Goal: Check status

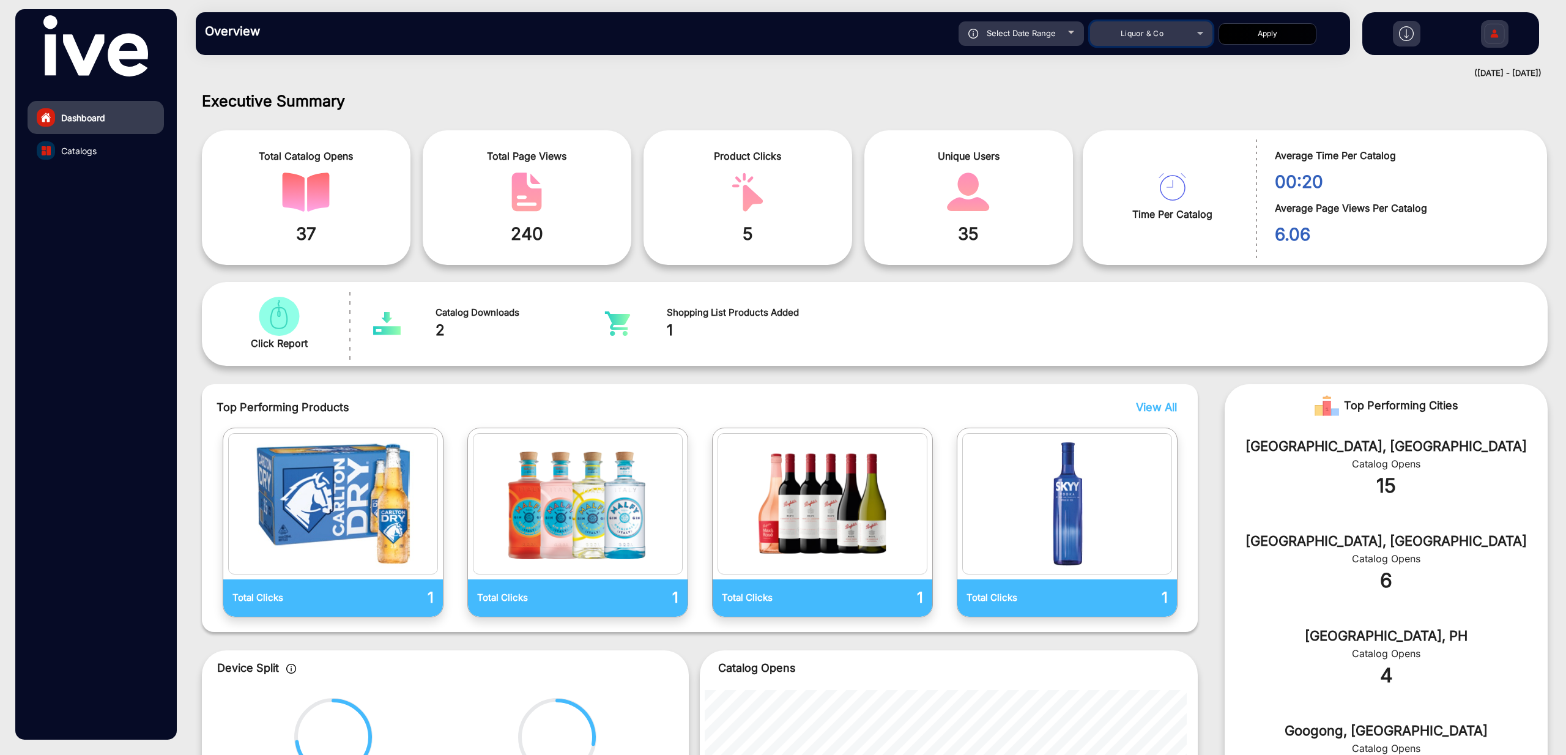
click at [1154, 33] on span "Liquor & Co" at bounding box center [1142, 33] width 43 height 9
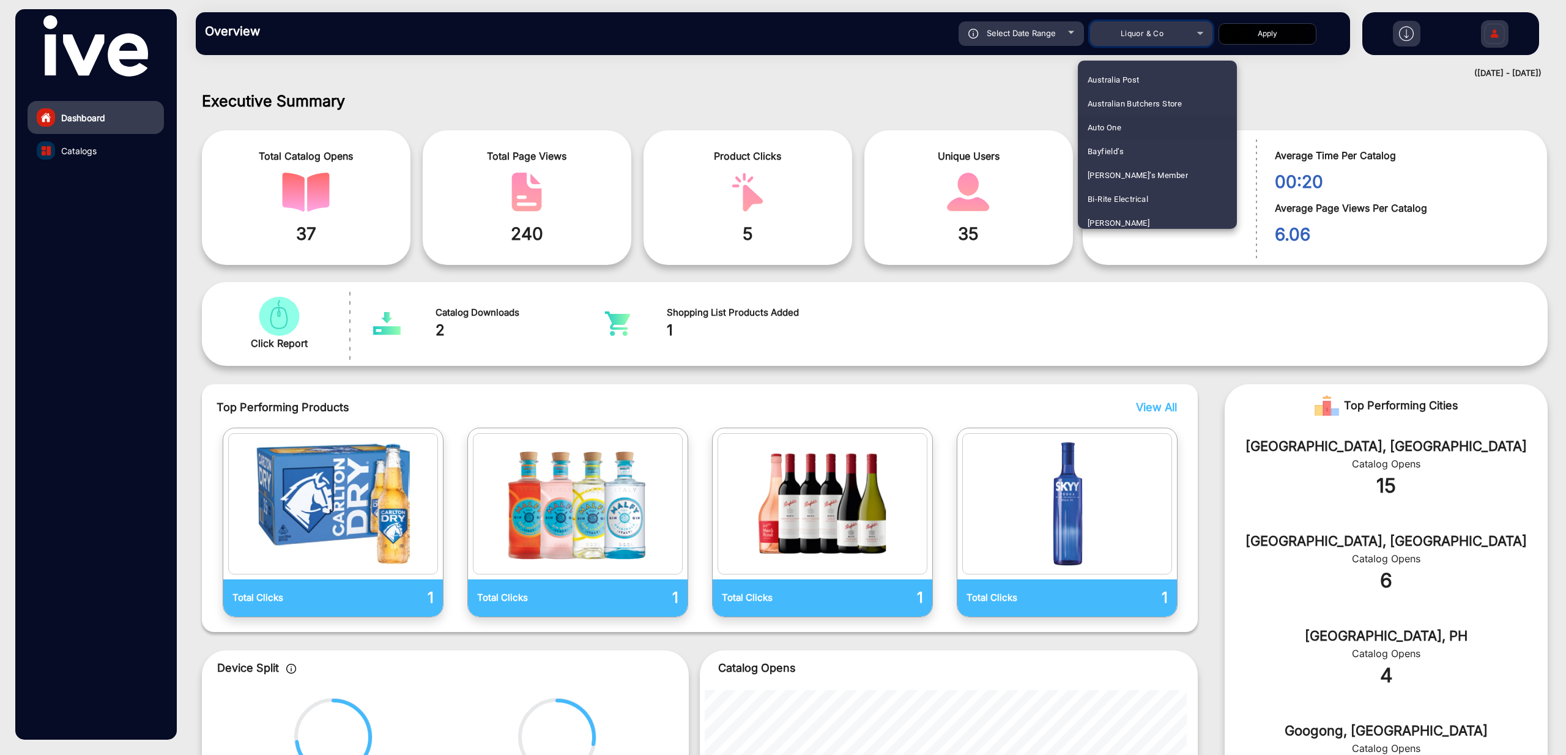
scroll to position [133, 0]
click at [1174, 32] on div at bounding box center [783, 377] width 1566 height 755
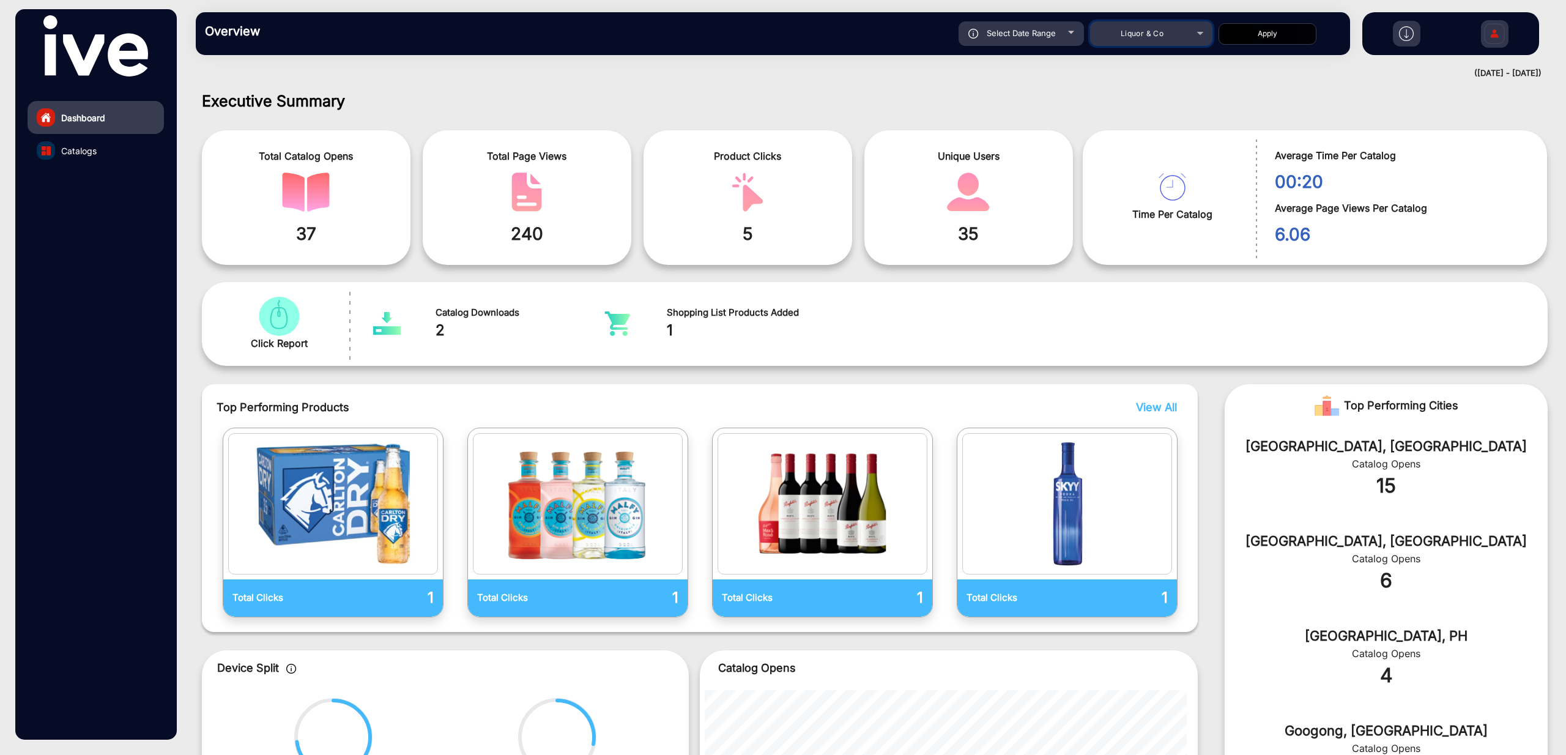
click at [1173, 34] on div "Liquor & Co" at bounding box center [1142, 33] width 98 height 15
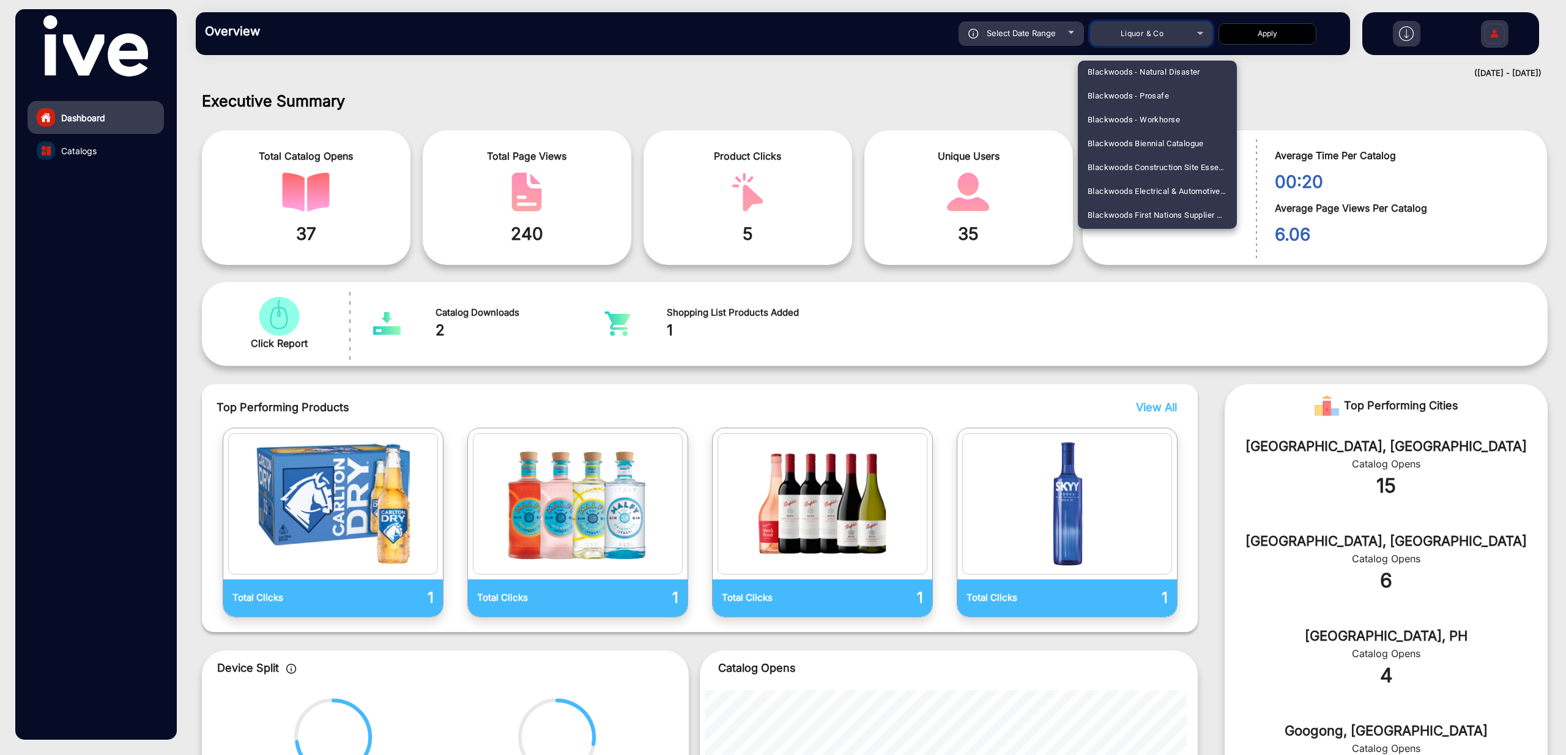
scroll to position [0, 0]
click at [1019, 34] on div at bounding box center [783, 377] width 1566 height 755
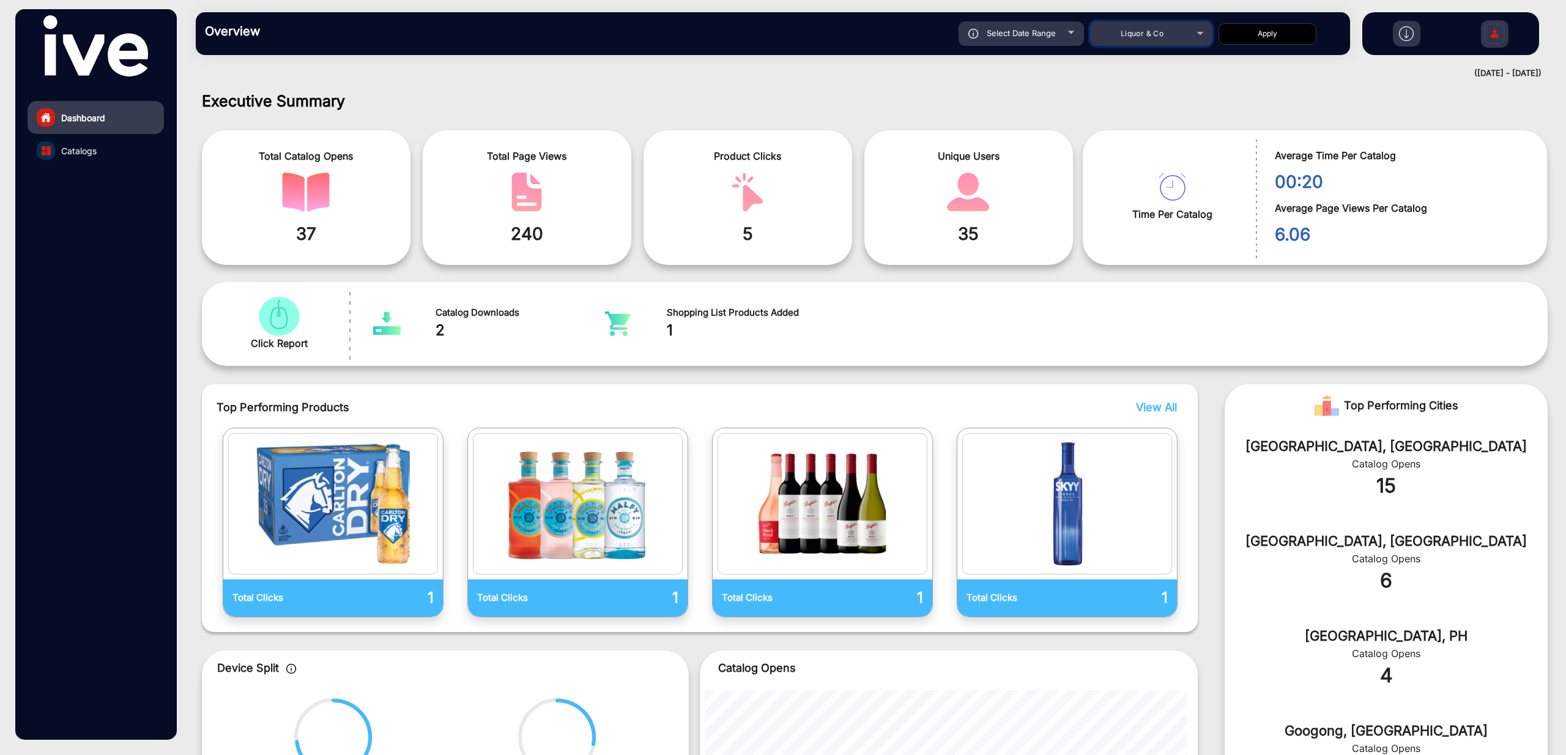
click at [1133, 37] on span "Liquor & Co" at bounding box center [1142, 33] width 43 height 9
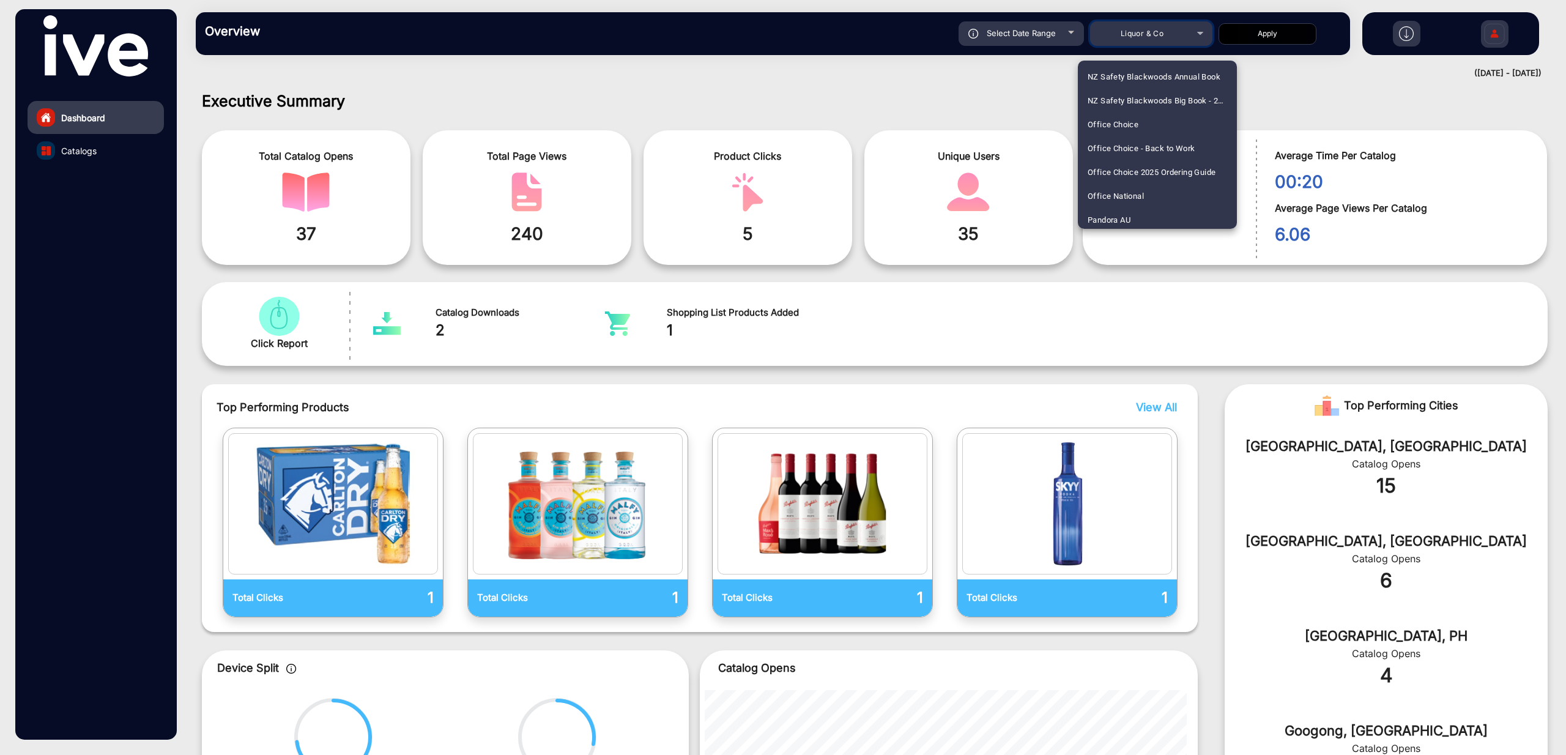
scroll to position [1459, 0]
click at [1152, 146] on span "Office Choice - Back to Work" at bounding box center [1141, 145] width 107 height 24
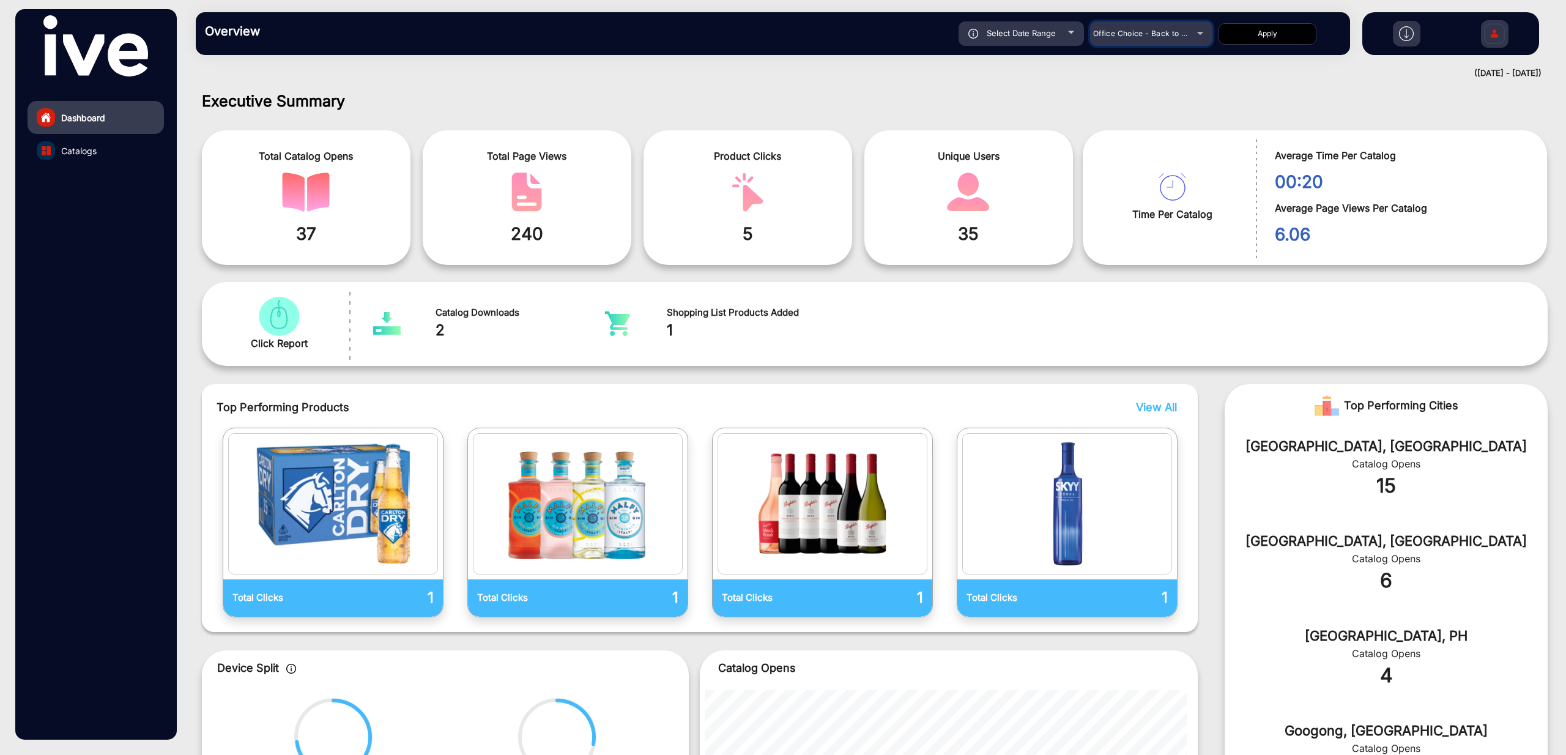
click at [1159, 29] on span "Office Choice - Back to Work" at bounding box center [1147, 33] width 108 height 9
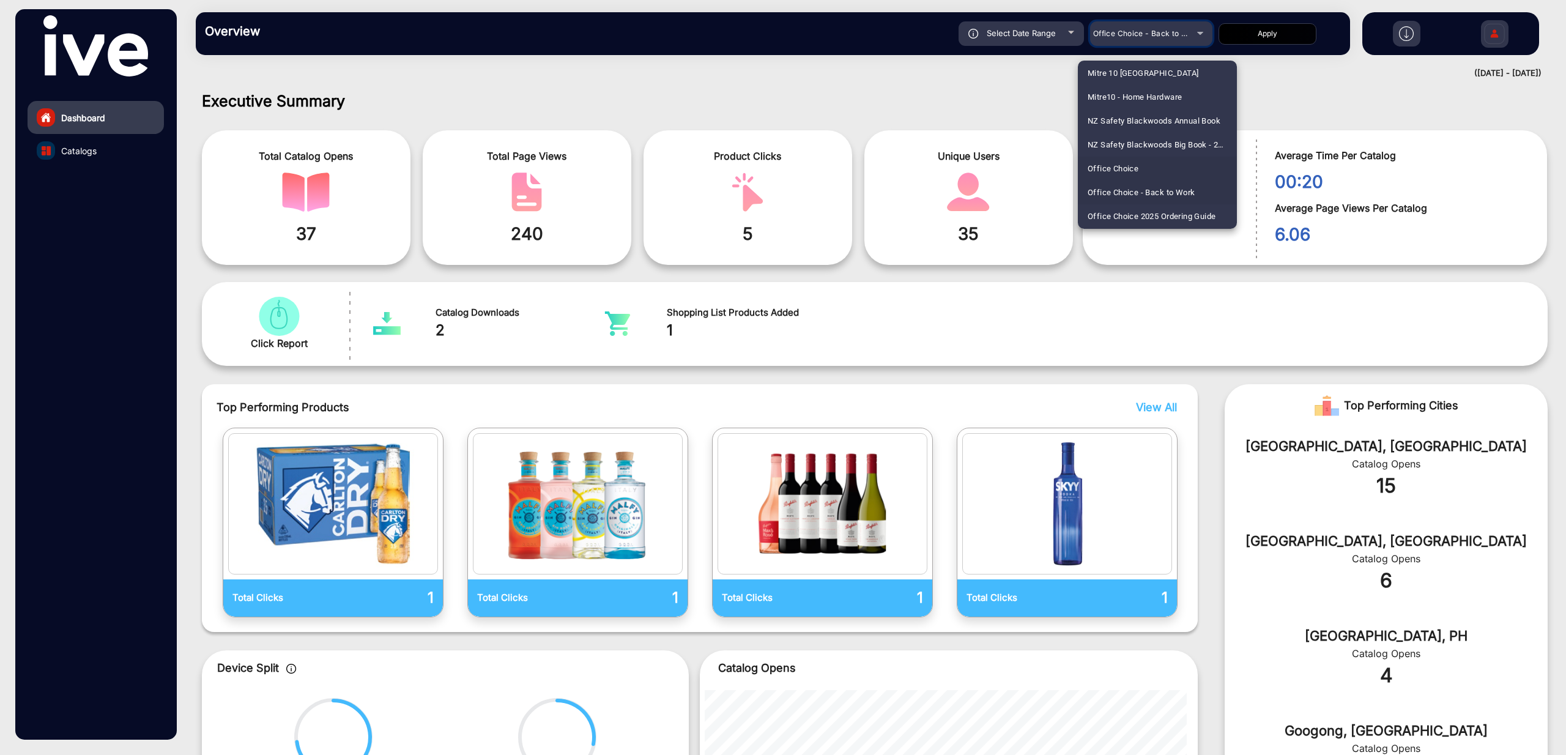
scroll to position [1433, 0]
click at [1170, 200] on span "Office Choice 2025 Ordering Guide" at bounding box center [1152, 196] width 128 height 24
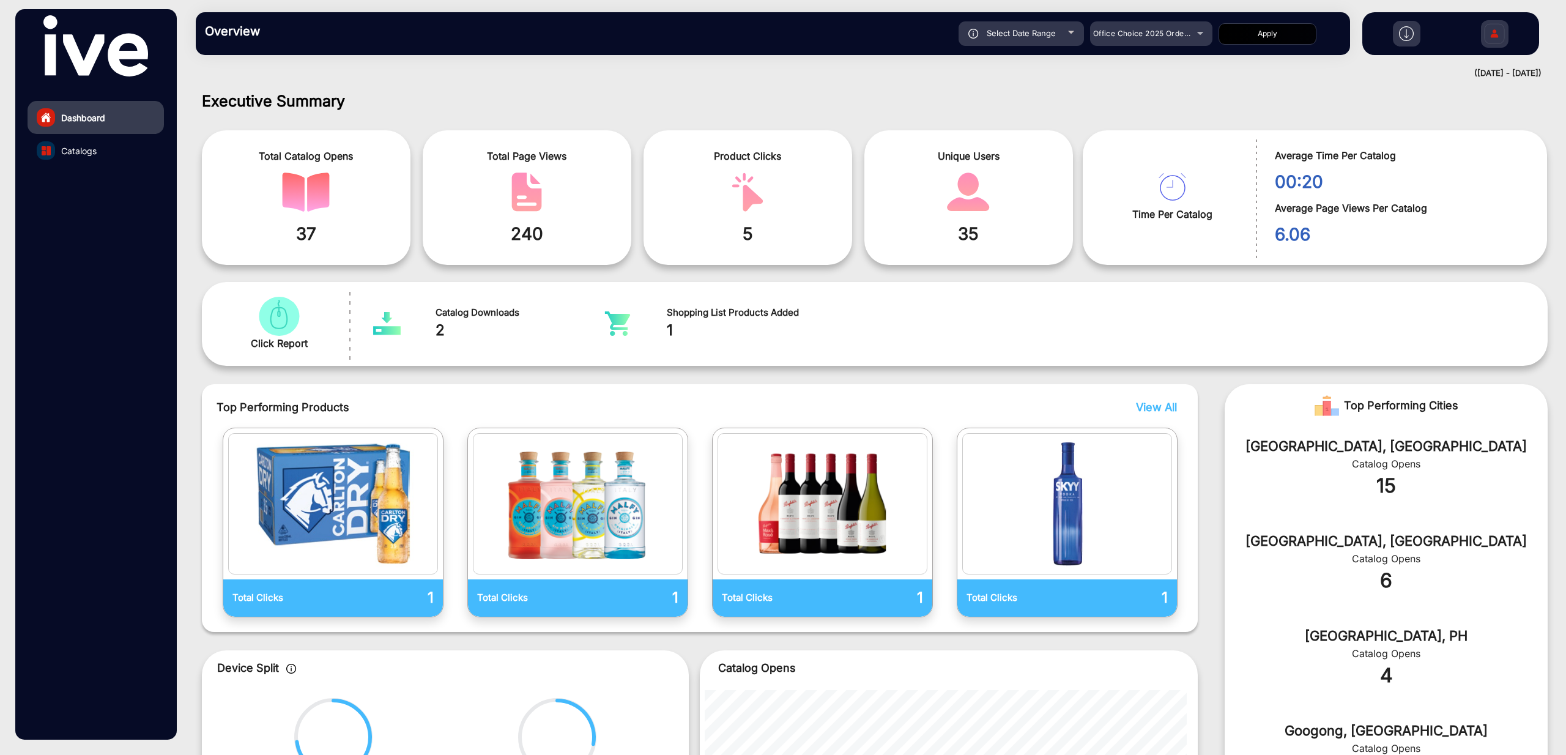
click at [1270, 42] on button "Apply" at bounding box center [1268, 33] width 98 height 21
type input "[DATE]"
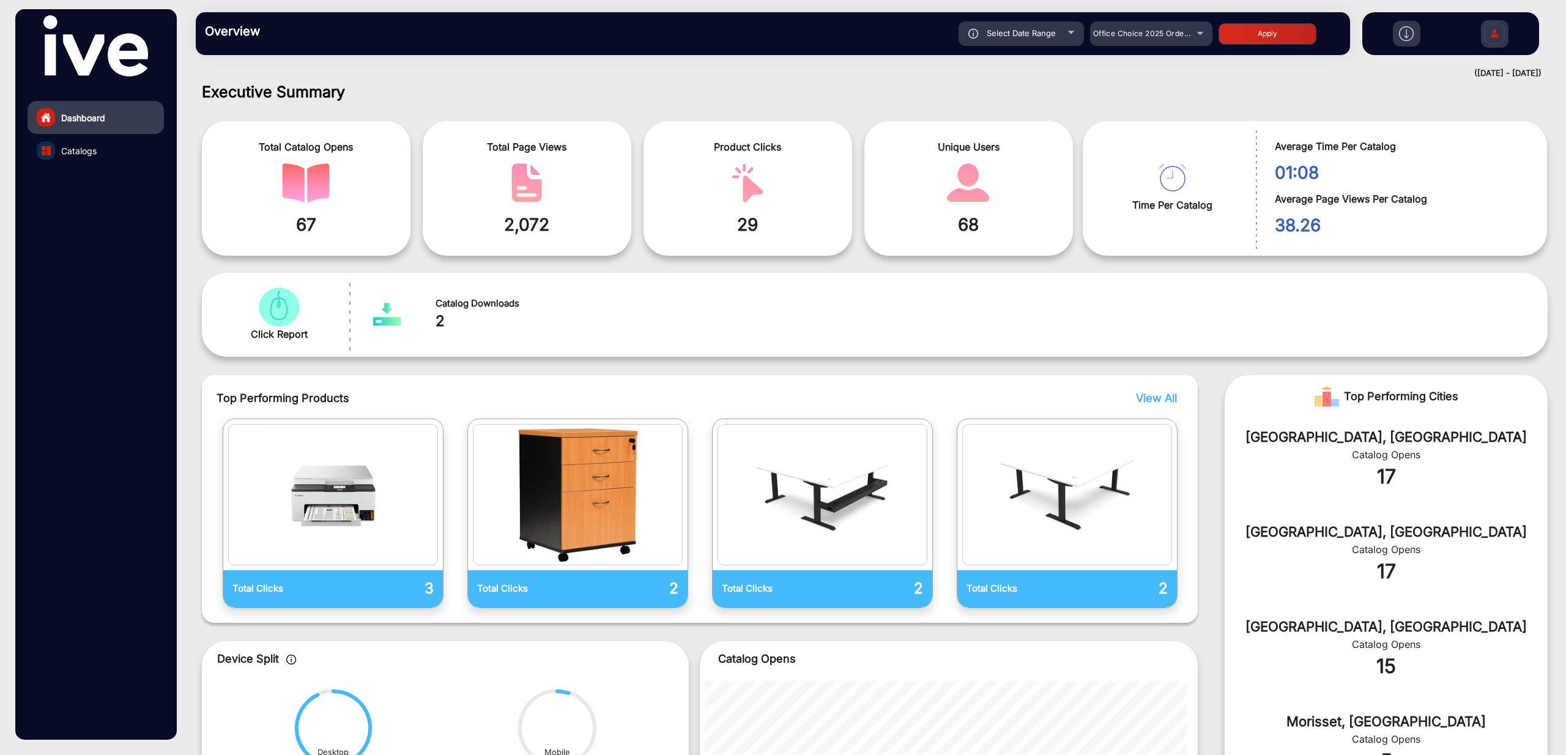
click at [1036, 35] on span "Select Date Range" at bounding box center [1021, 33] width 69 height 10
type input "[DATE]"
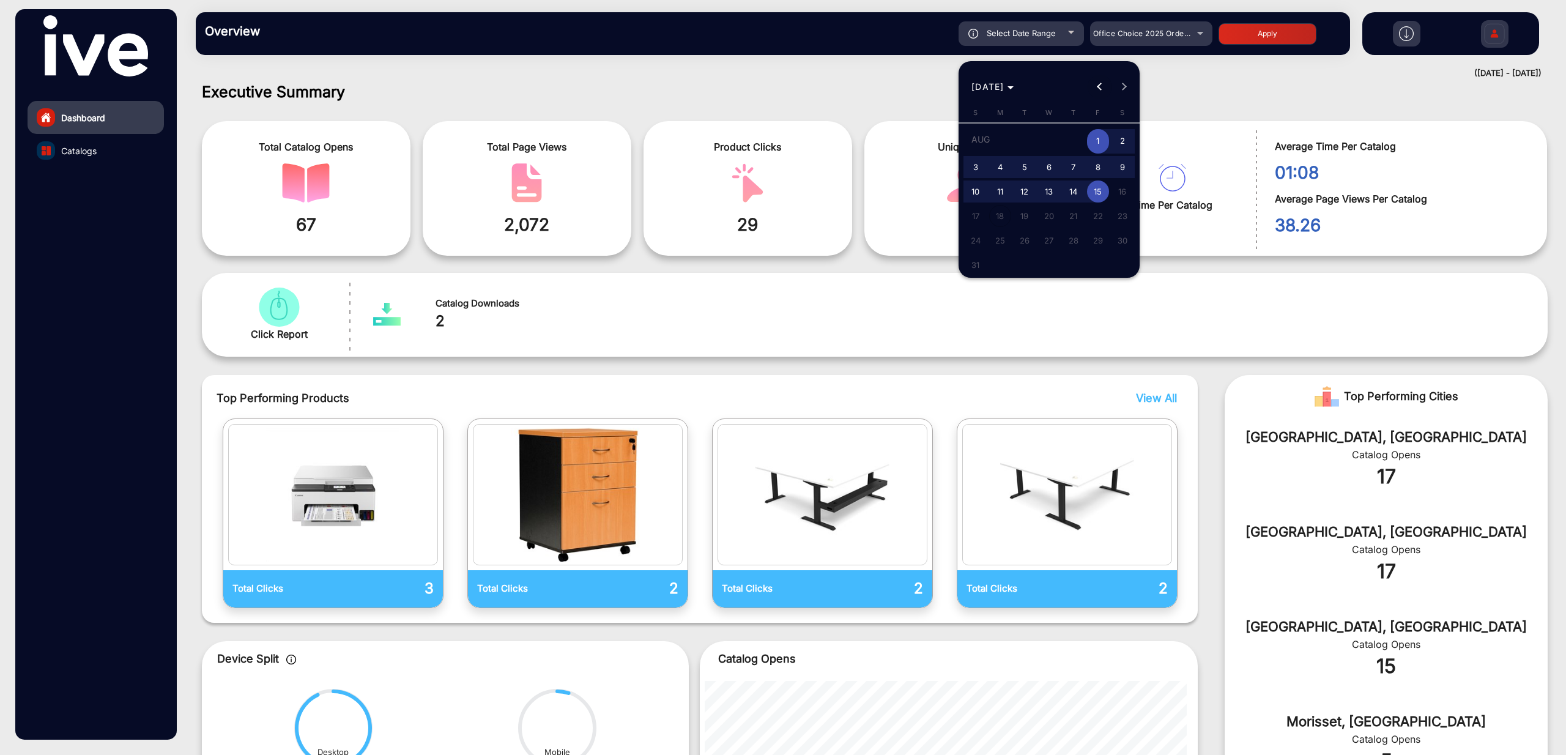
click at [1099, 88] on button "Previous month" at bounding box center [1100, 87] width 24 height 24
click at [1019, 158] on span "1" at bounding box center [1025, 164] width 22 height 22
type input "[DATE]"
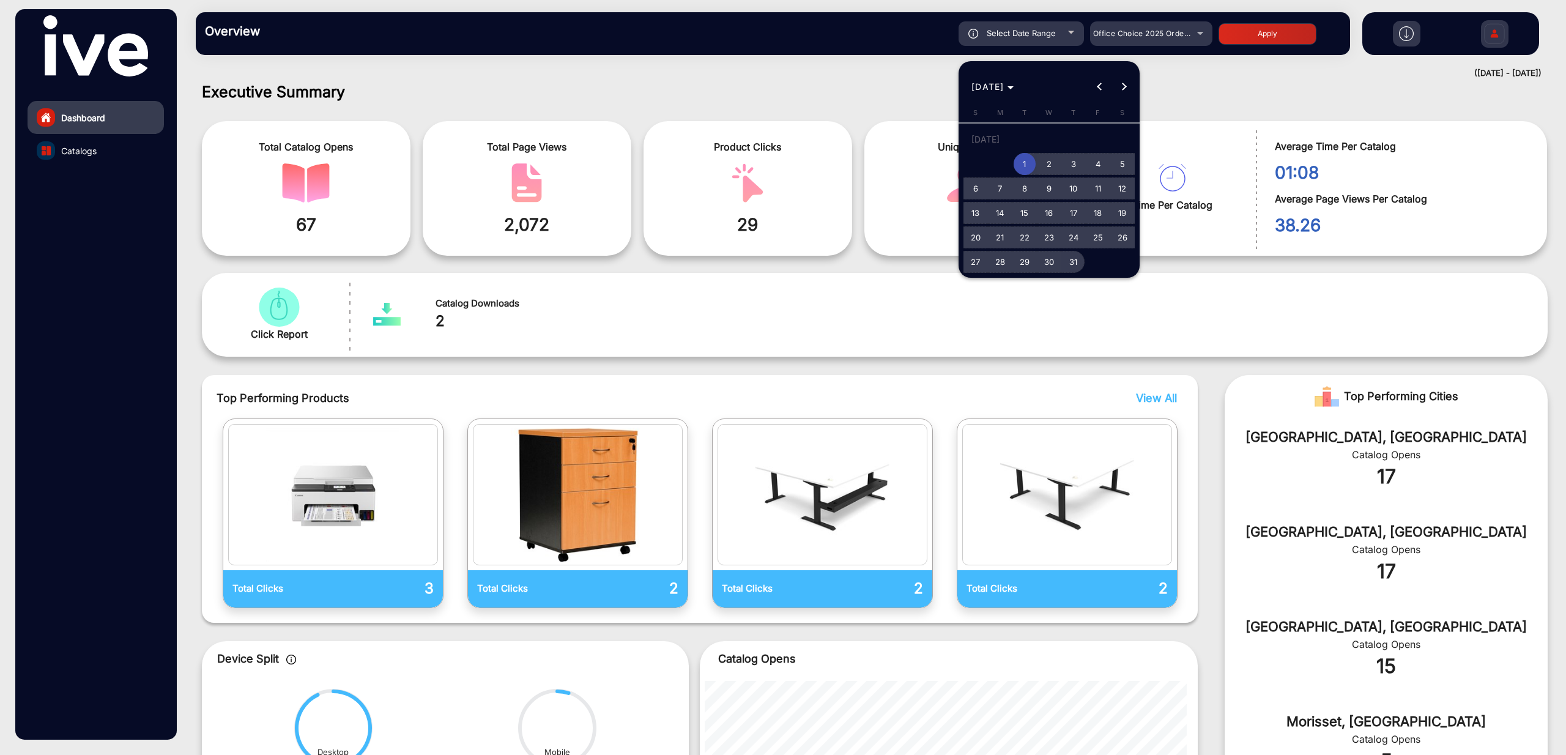
drag, startPoint x: 1077, startPoint y: 264, endPoint x: 1114, endPoint y: 201, distance: 72.4
click at [1077, 264] on span "31" at bounding box center [1074, 262] width 22 height 22
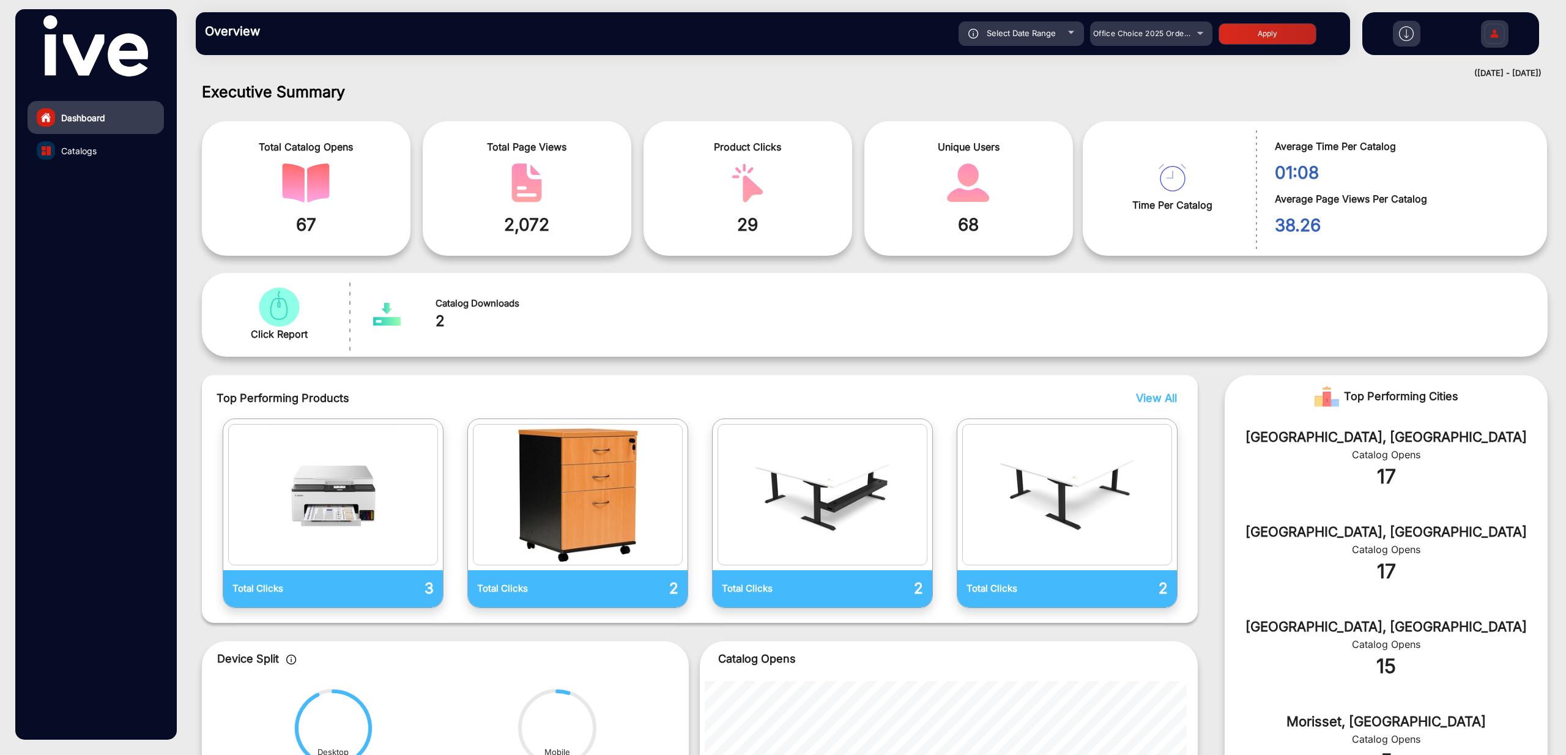
type input "[DATE]"
click at [1249, 42] on button "Apply" at bounding box center [1268, 33] width 98 height 21
type input "[DATE]"
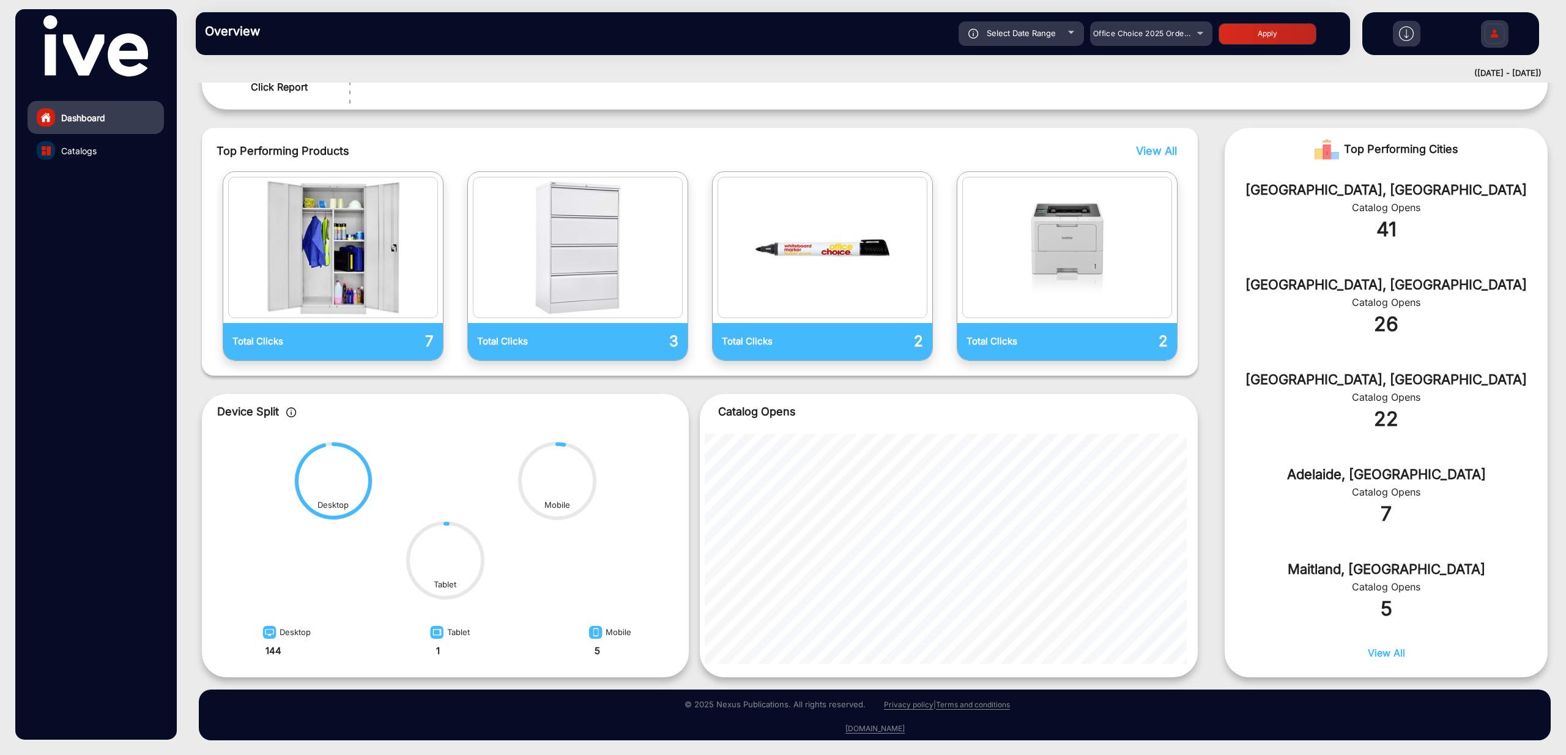
scroll to position [0, 0]
